Goal: Check status

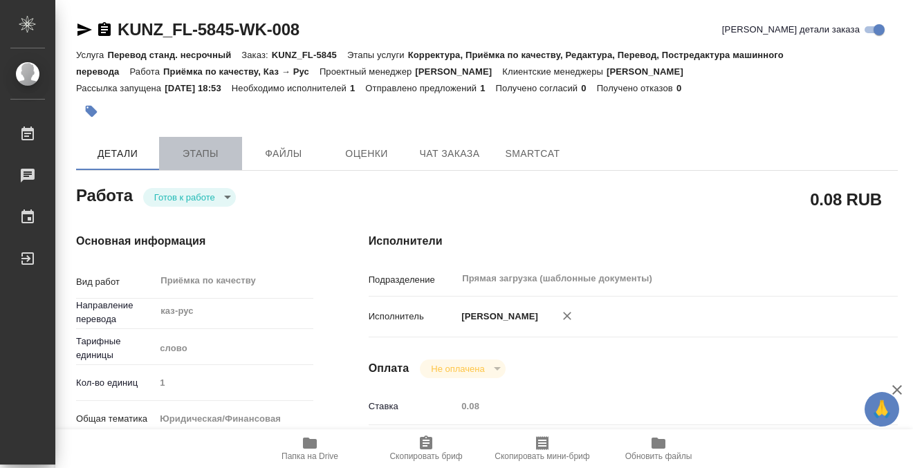
click at [201, 157] on span "Этапы" at bounding box center [200, 153] width 66 height 17
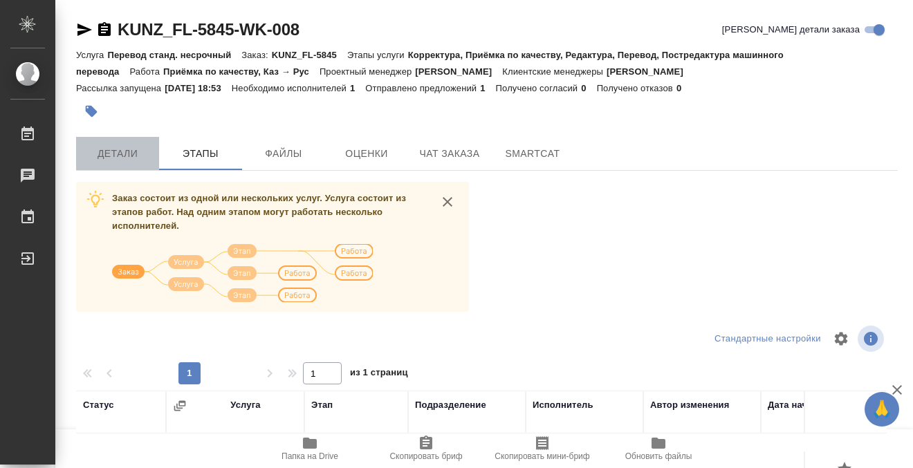
click at [110, 145] on span "Детали" at bounding box center [117, 153] width 66 height 17
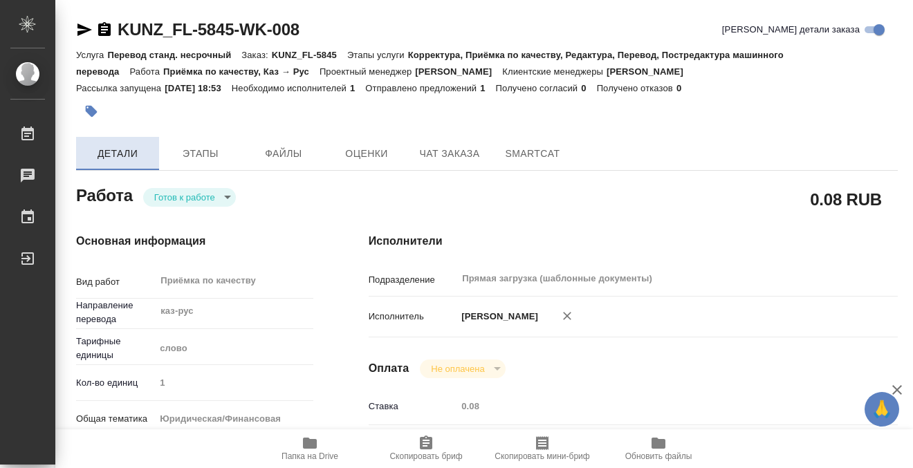
type textarea "x"
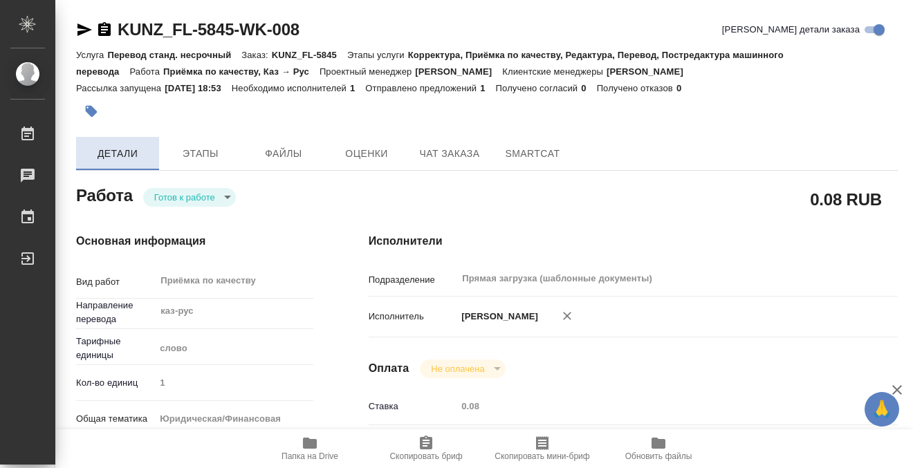
type textarea "x"
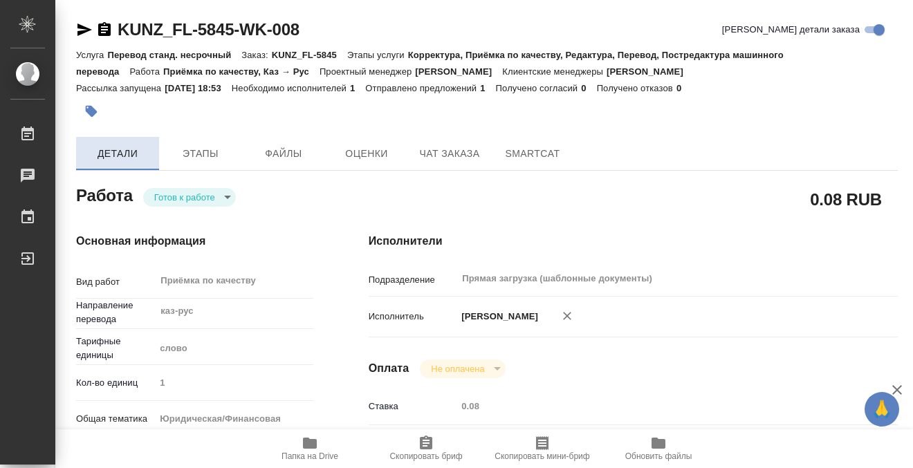
type textarea "x"
